Goal: Task Accomplishment & Management: Manage account settings

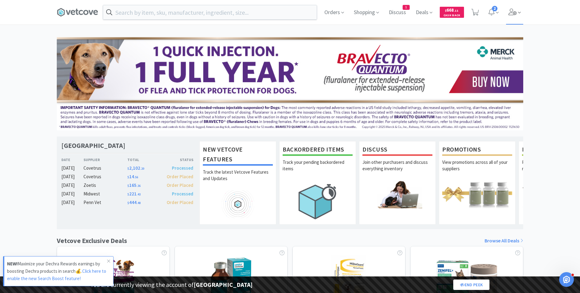
click at [521, 13] on icon at bounding box center [519, 13] width 3 height 6
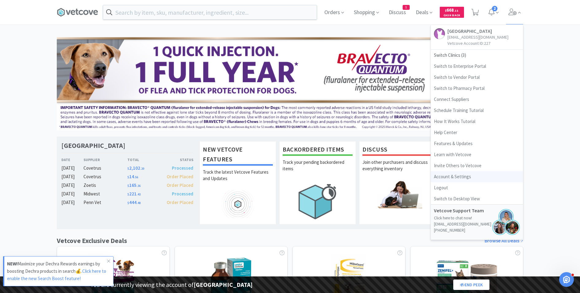
click at [445, 179] on link "Account & Settings" at bounding box center [477, 176] width 92 height 11
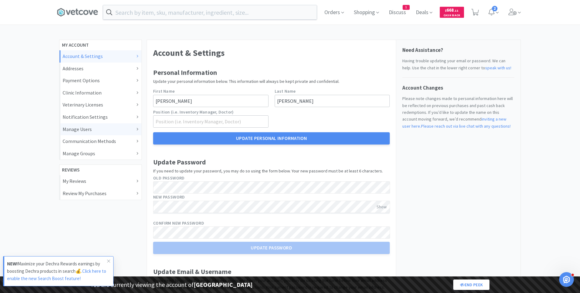
click at [83, 129] on div "Manage Users" at bounding box center [101, 130] width 76 height 8
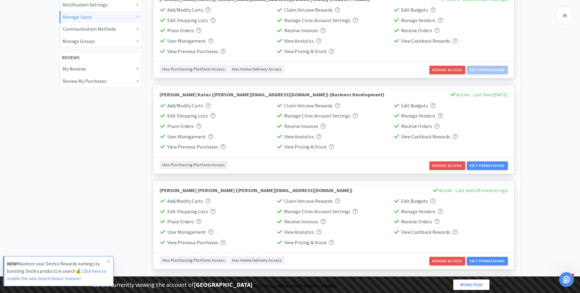
scroll to position [114, 0]
